Goal: Navigation & Orientation: Find specific page/section

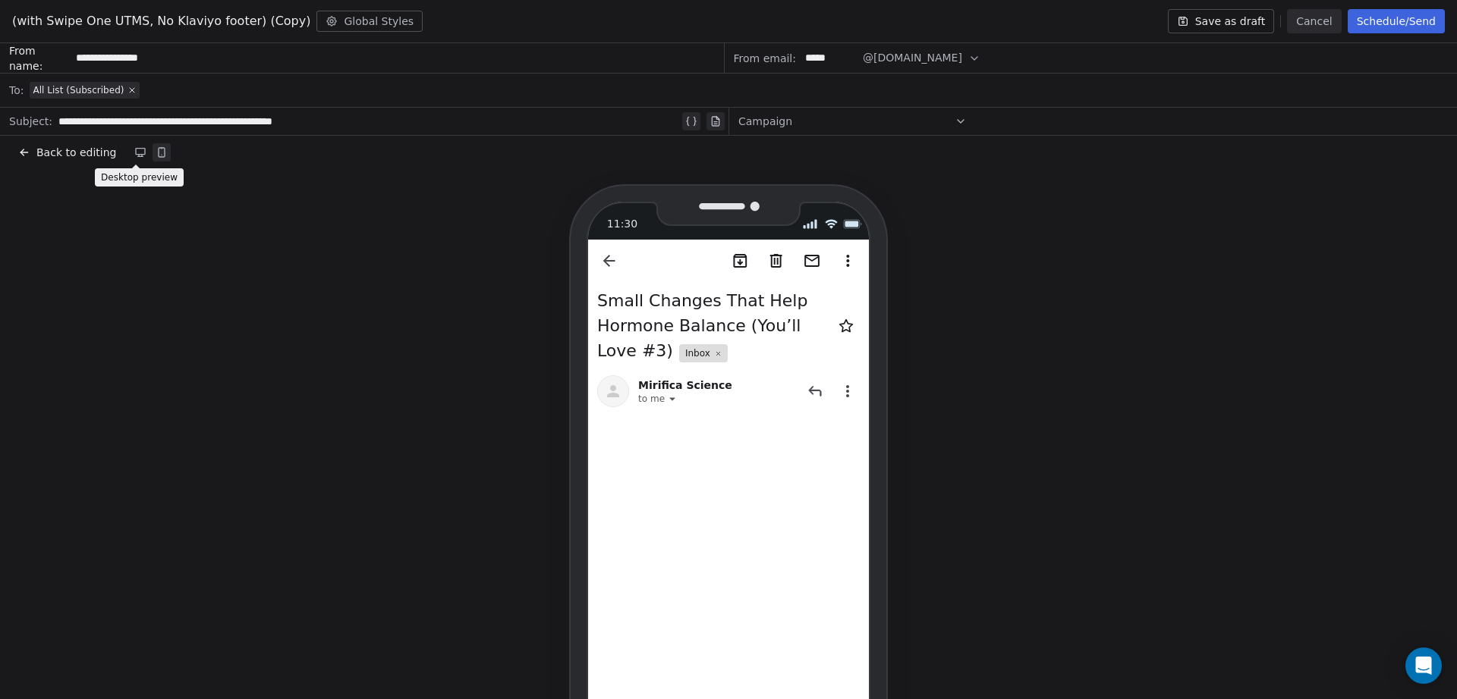
click at [136, 149] on icon at bounding box center [140, 152] width 9 height 6
